Goal: Task Accomplishment & Management: Manage account settings

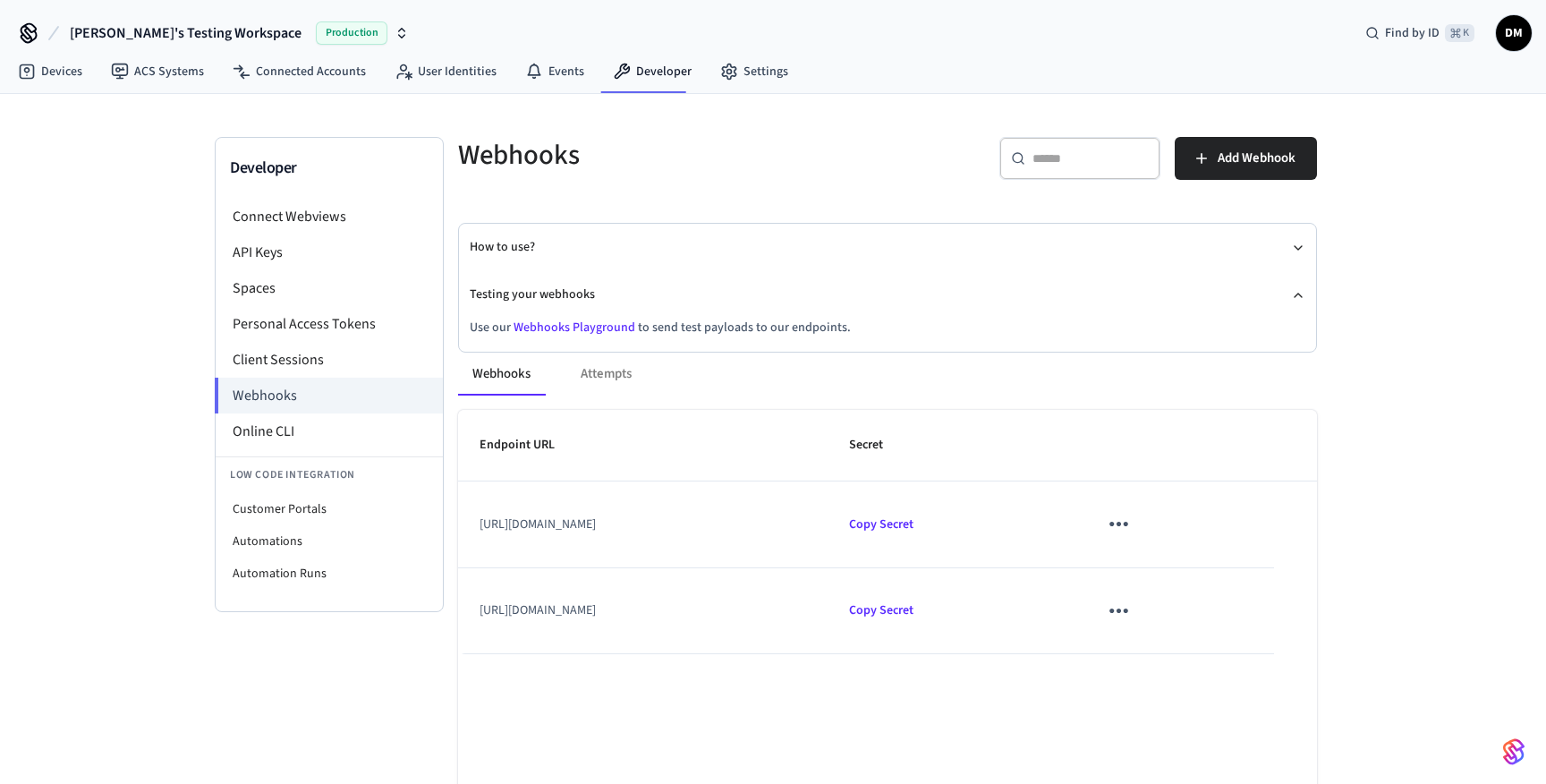
click at [607, 380] on div "Webhooks Attempts" at bounding box center [887, 374] width 859 height 43
click at [608, 371] on div "Webhooks Attempts" at bounding box center [887, 374] width 859 height 43
click at [1133, 612] on icon "sticky table" at bounding box center [1118, 610] width 28 height 28
click at [1220, 712] on li "Delete" at bounding box center [1231, 711] width 85 height 48
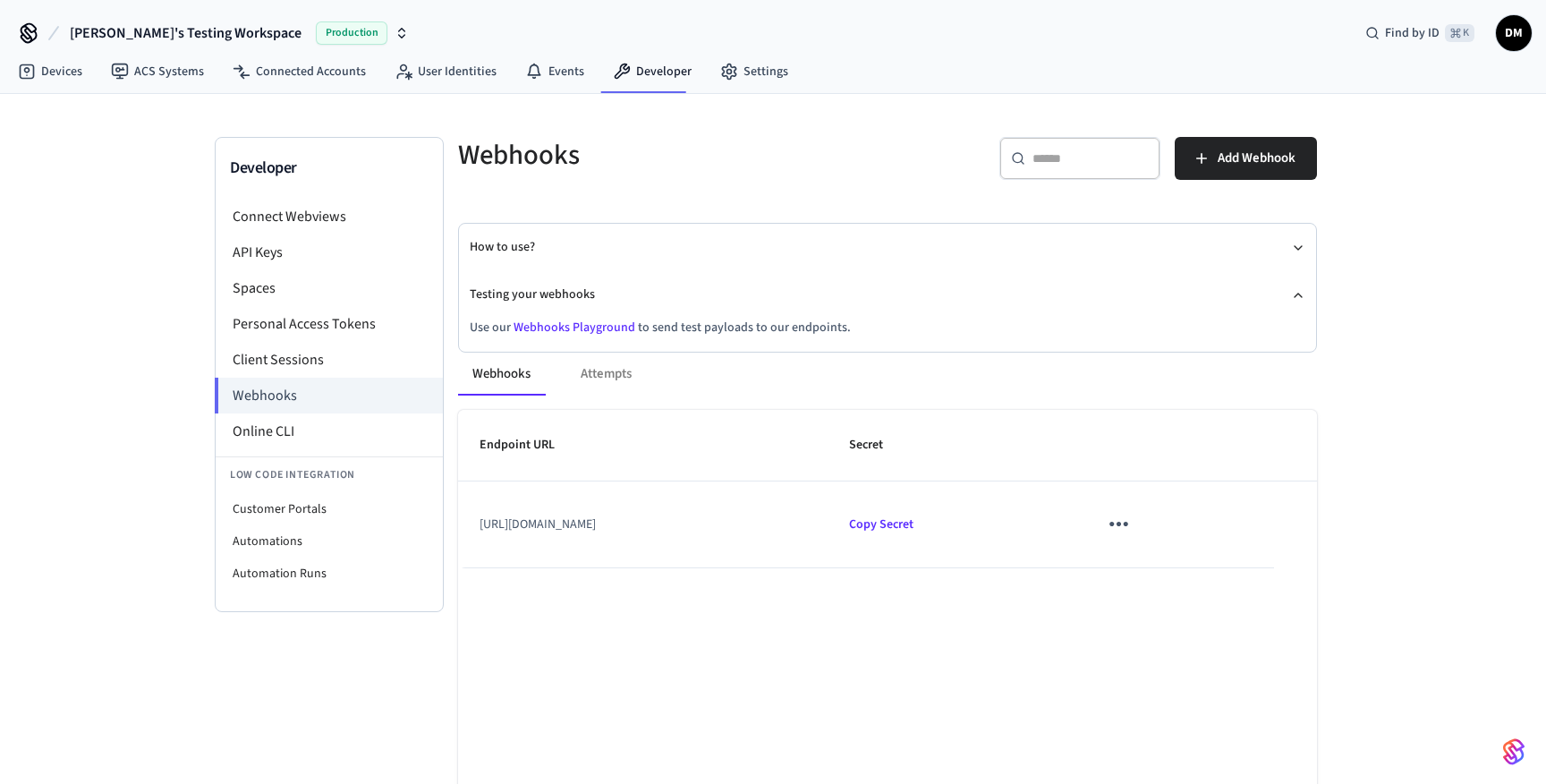
click at [764, 500] on td "[URL][DOMAIN_NAME]" at bounding box center [642, 524] width 369 height 85
click at [634, 379] on div "Webhooks Attempts" at bounding box center [887, 374] width 859 height 43
click at [611, 374] on div "Webhooks Attempts" at bounding box center [887, 374] width 859 height 43
click at [475, 368] on button "Webhooks" at bounding box center [500, 374] width 86 height 43
click at [608, 376] on div "Webhooks Attempts" at bounding box center [887, 374] width 859 height 43
